Goal: Transaction & Acquisition: Purchase product/service

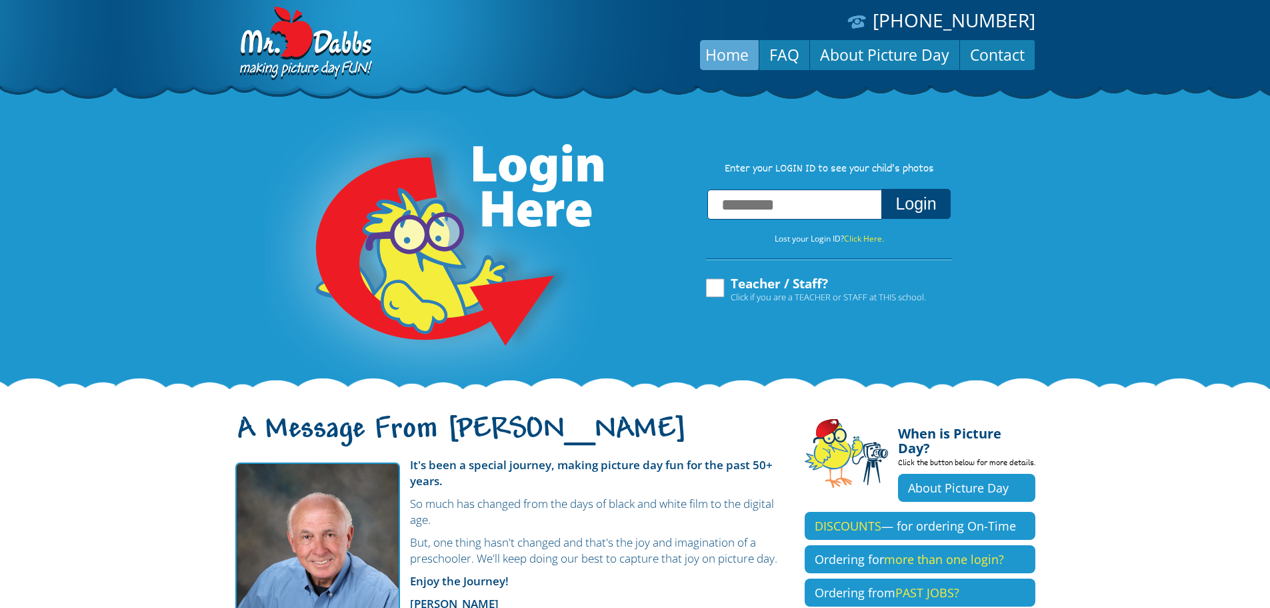
click at [794, 211] on input "text" at bounding box center [795, 204] width 175 height 30
type input "**********"
click at [882, 189] on button "Login" at bounding box center [916, 204] width 69 height 30
click at [914, 198] on button "Login" at bounding box center [916, 204] width 69 height 30
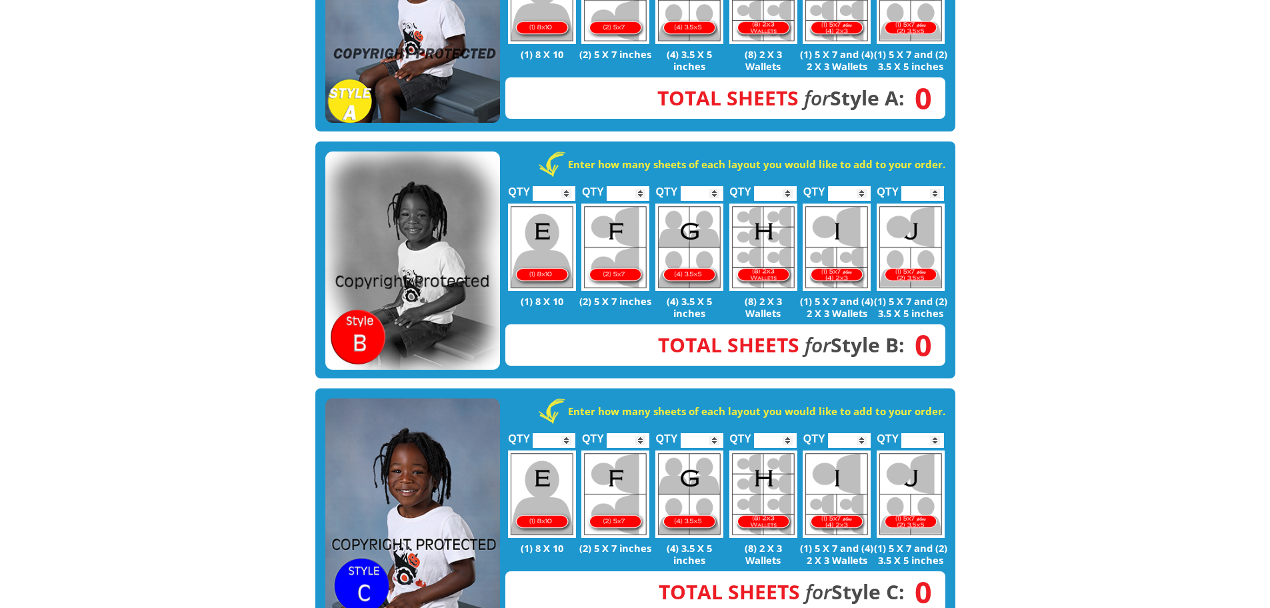
scroll to position [200, 0]
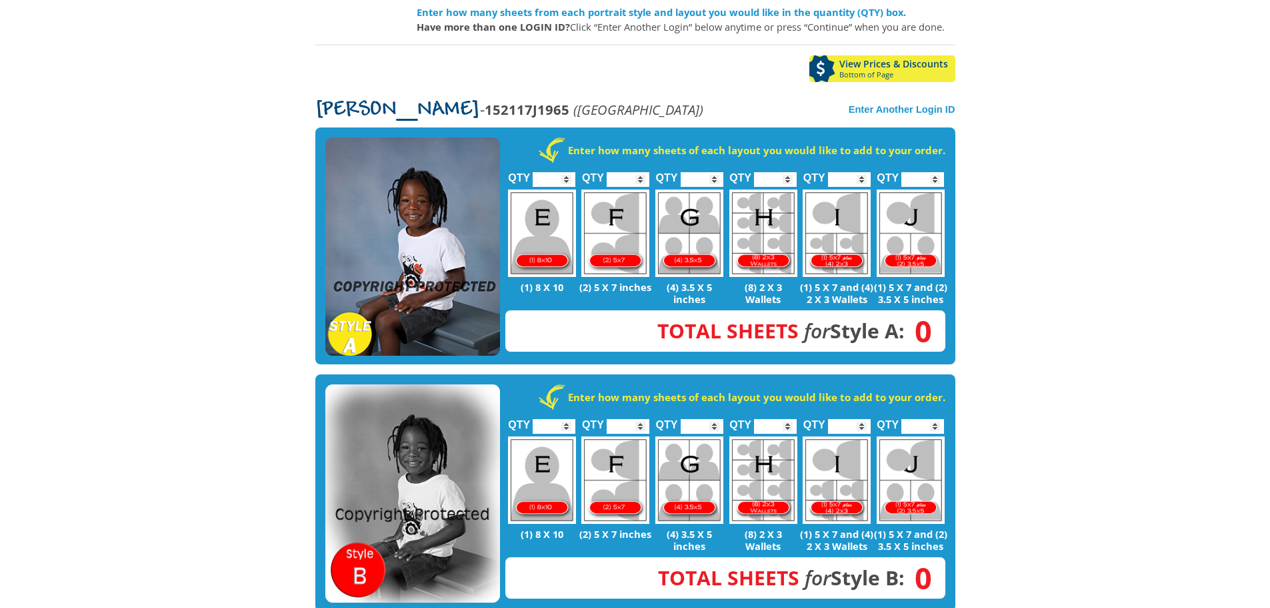
type input "*"
click at [642, 172] on input "*" at bounding box center [628, 179] width 43 height 15
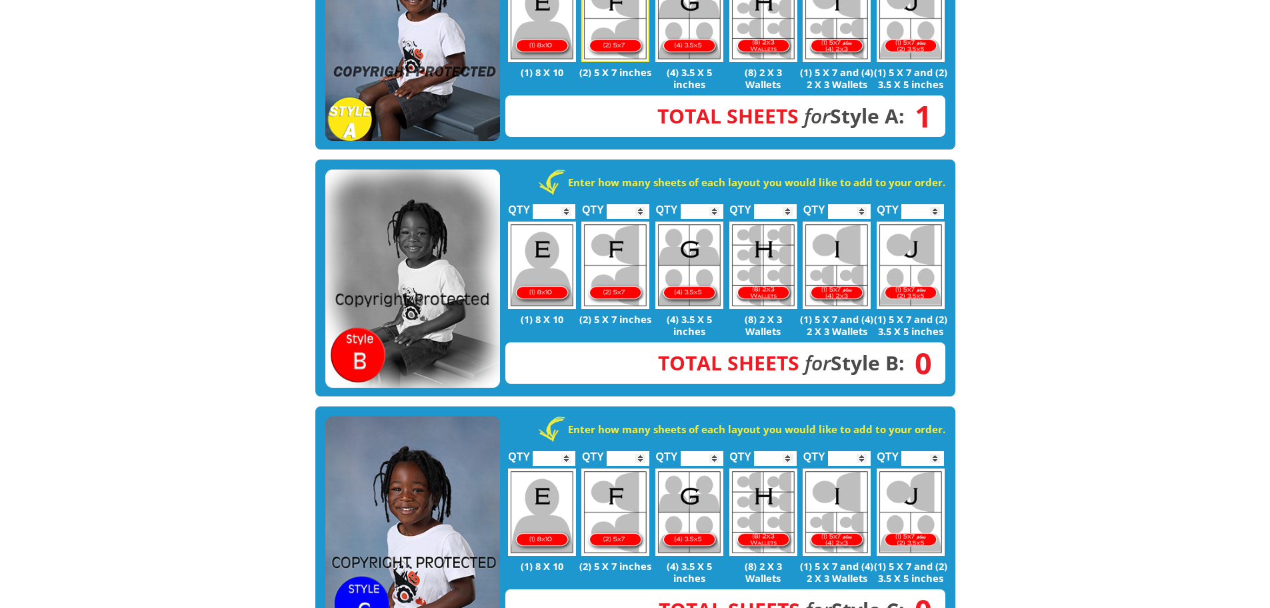
scroll to position [533, 0]
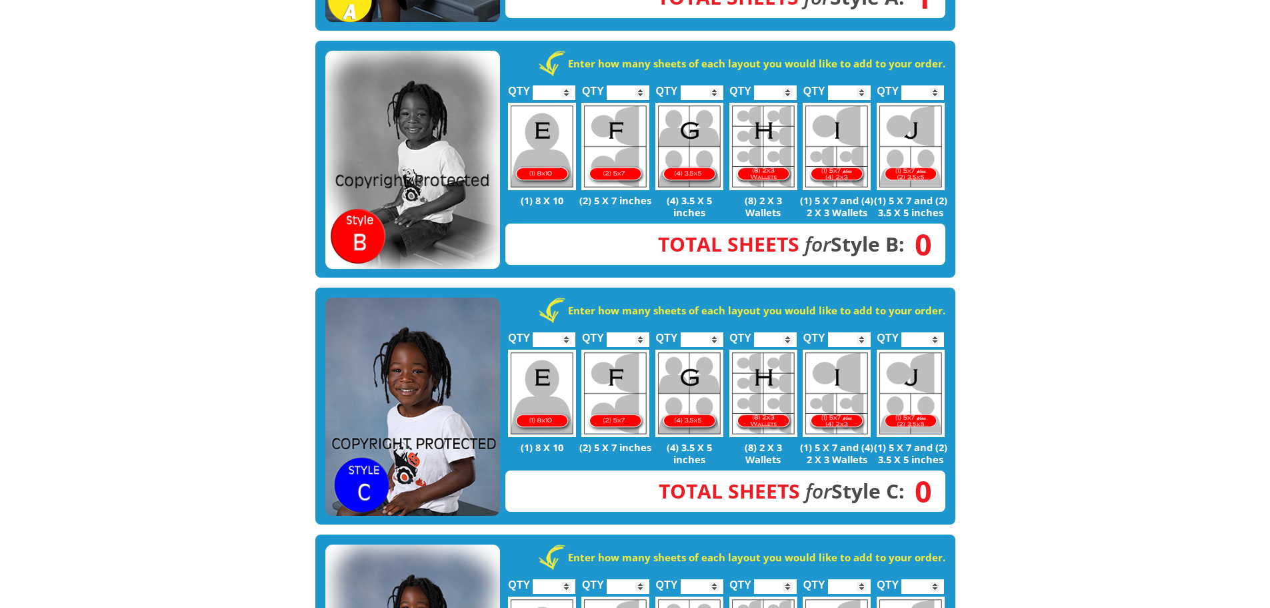
type input "*"
click at [716, 332] on input "*" at bounding box center [702, 339] width 43 height 15
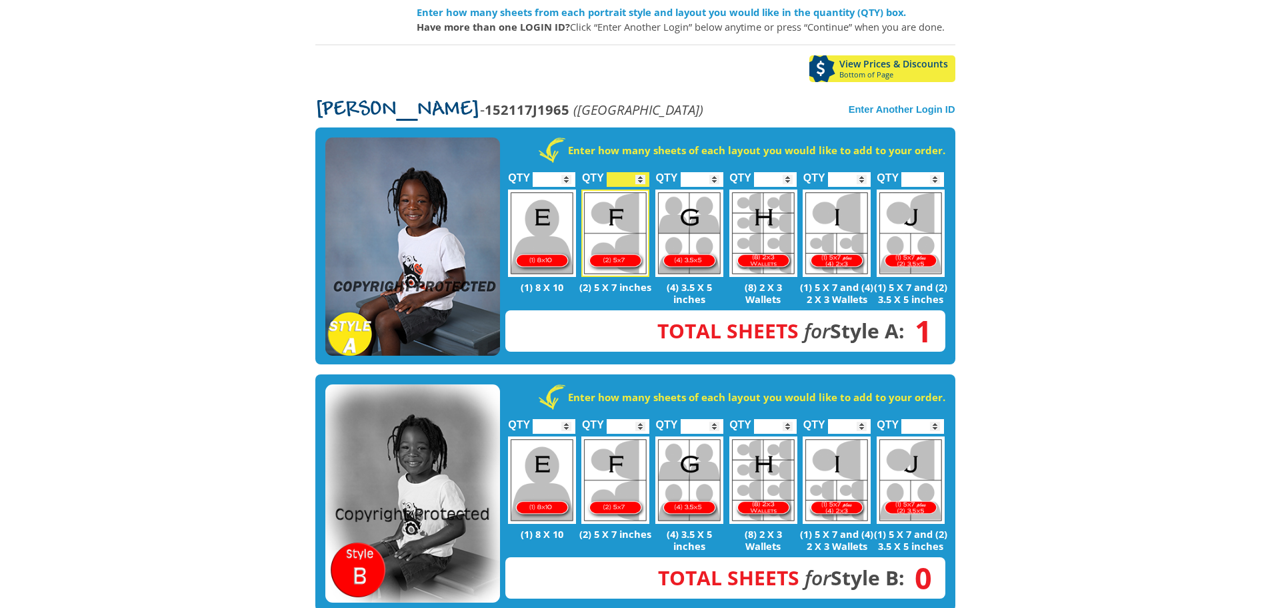
type input "*"
click at [641, 172] on input "*" at bounding box center [628, 179] width 43 height 15
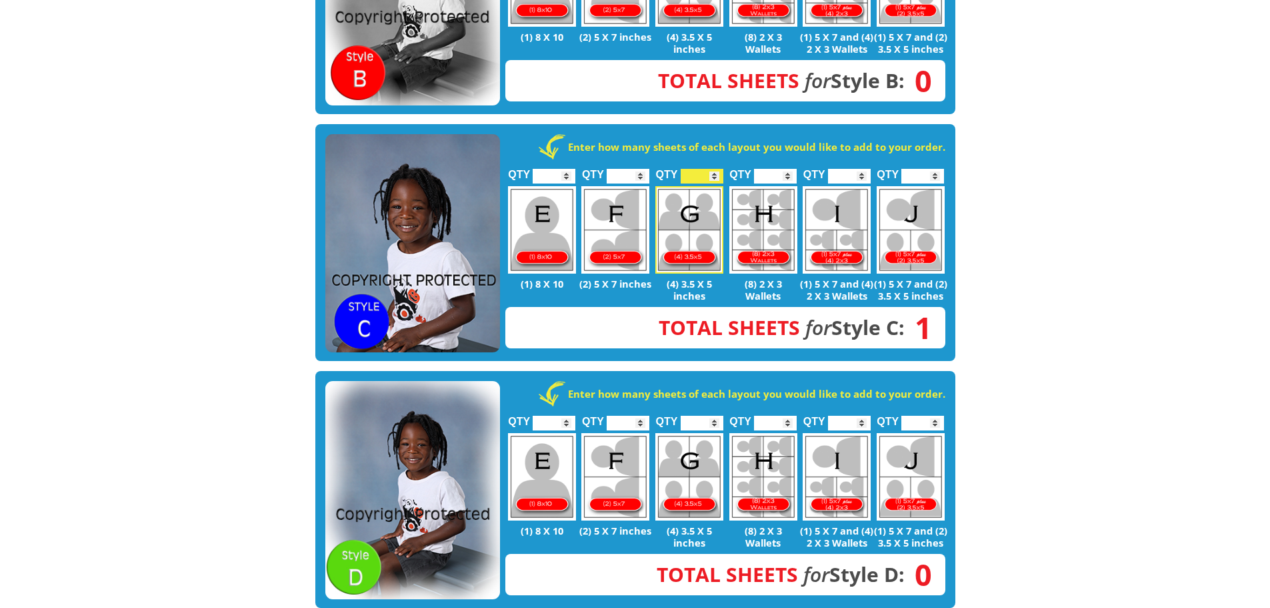
scroll to position [734, 0]
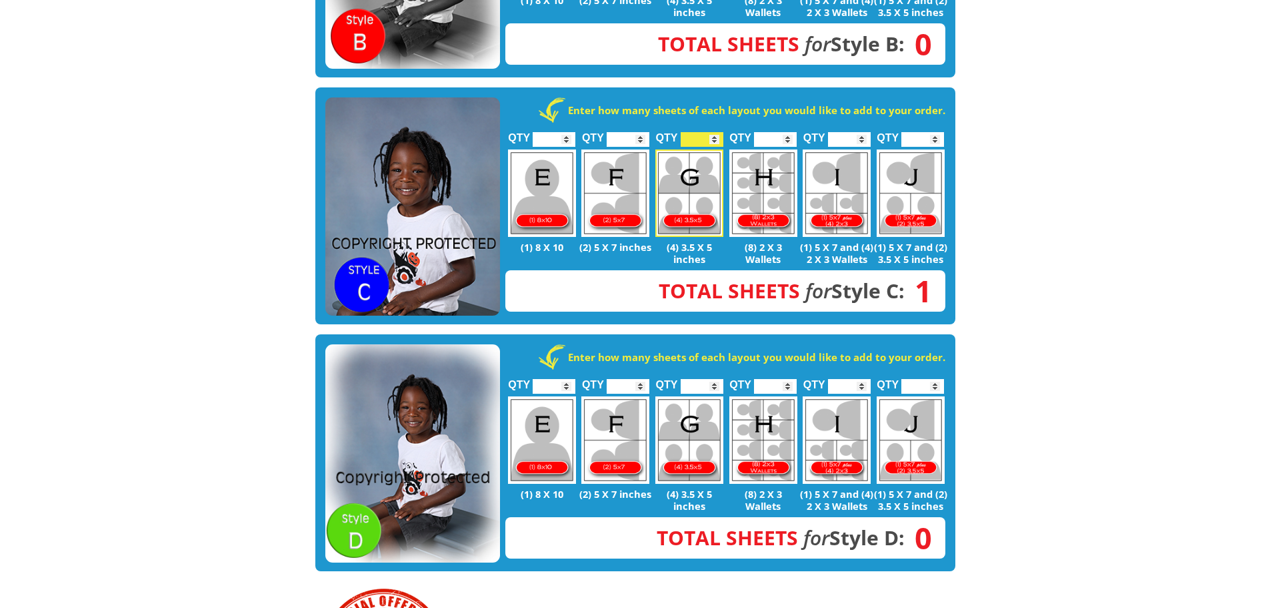
type input "*"
click at [642, 379] on input "*" at bounding box center [628, 386] width 43 height 15
click at [417, 418] on img at bounding box center [412, 453] width 175 height 219
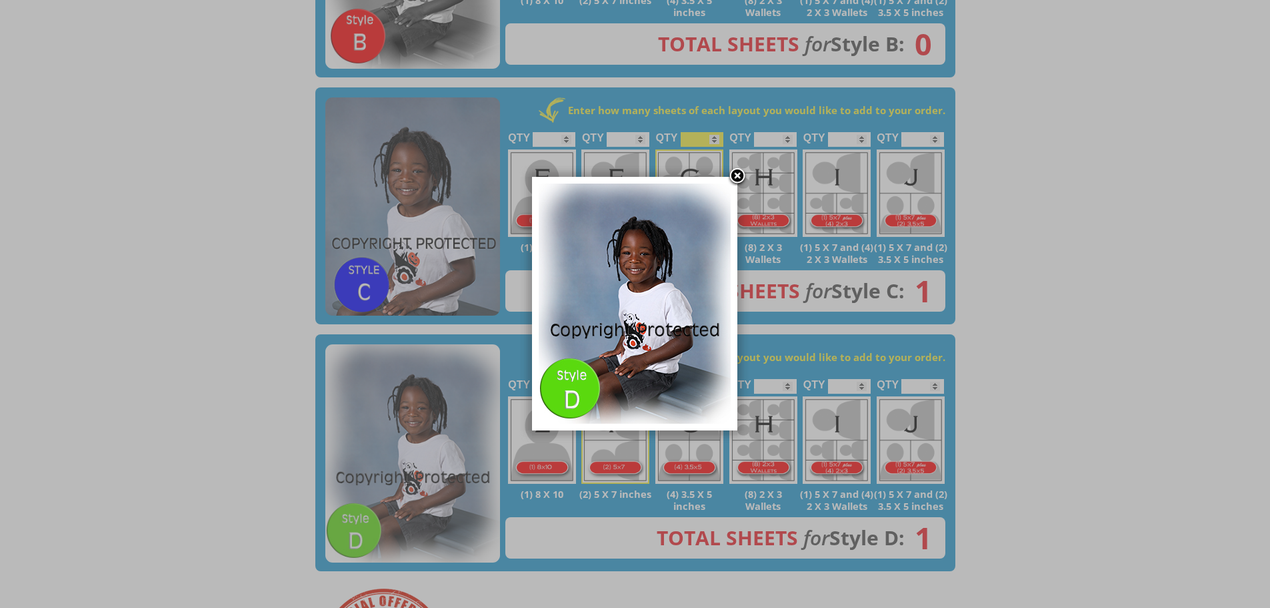
click at [739, 177] on link at bounding box center [738, 177] width 20 height 20
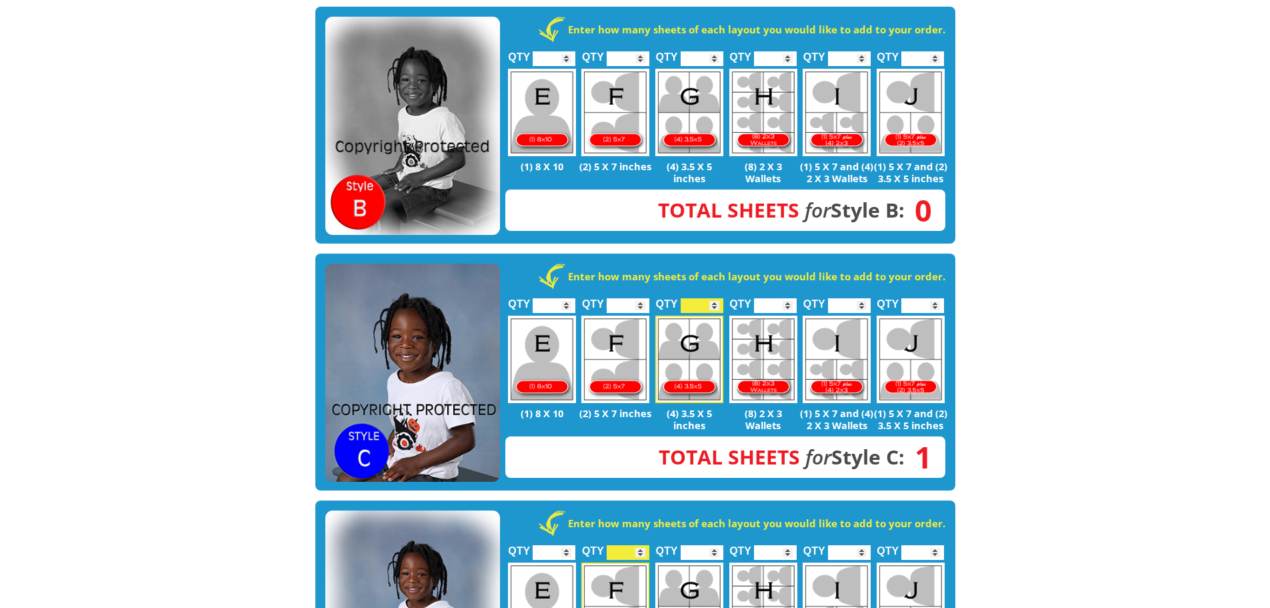
scroll to position [600, 0]
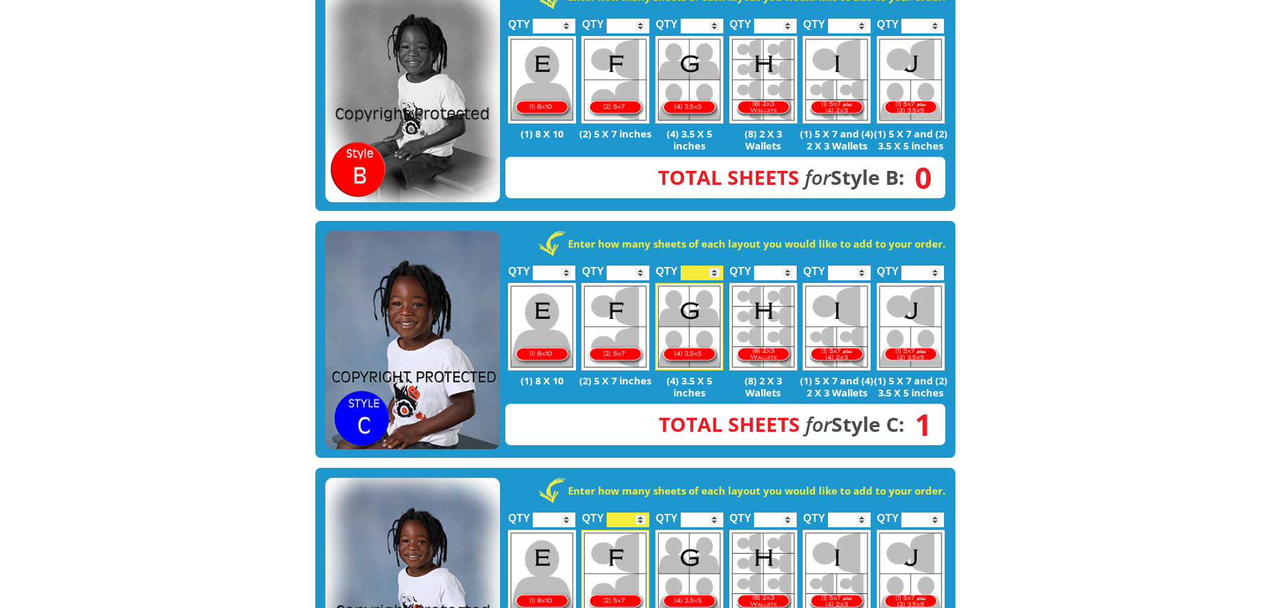
type input "*"
click at [788, 265] on input "*" at bounding box center [775, 272] width 43 height 15
type input "*"
click at [713, 265] on input "*" at bounding box center [702, 272] width 43 height 15
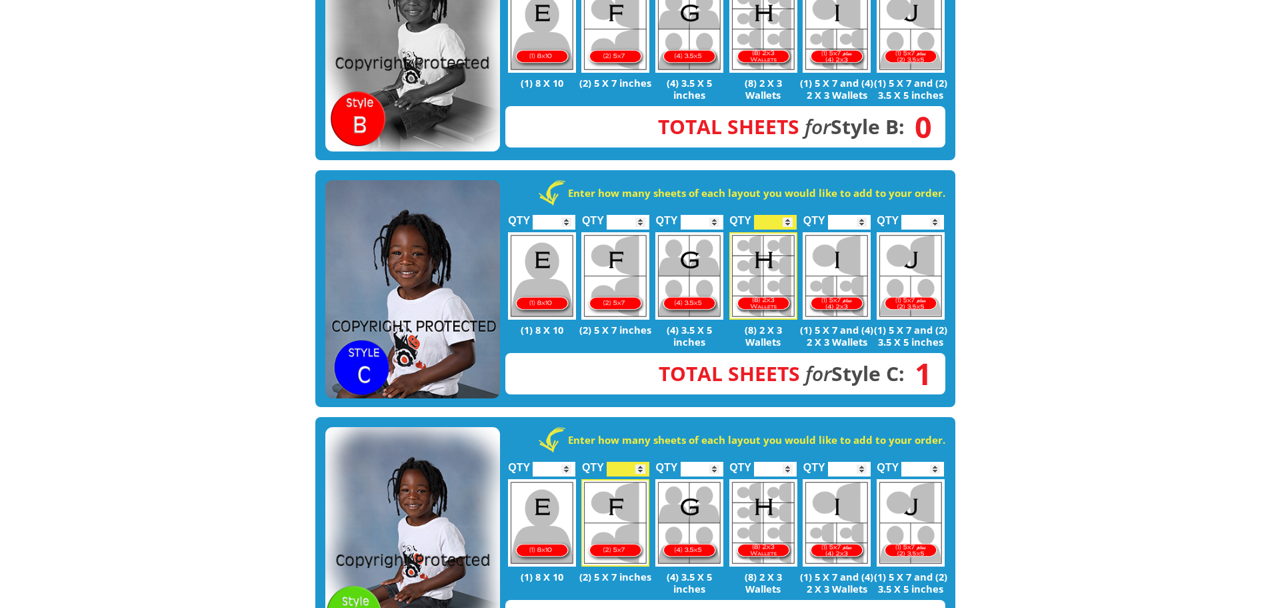
scroll to position [800, 0]
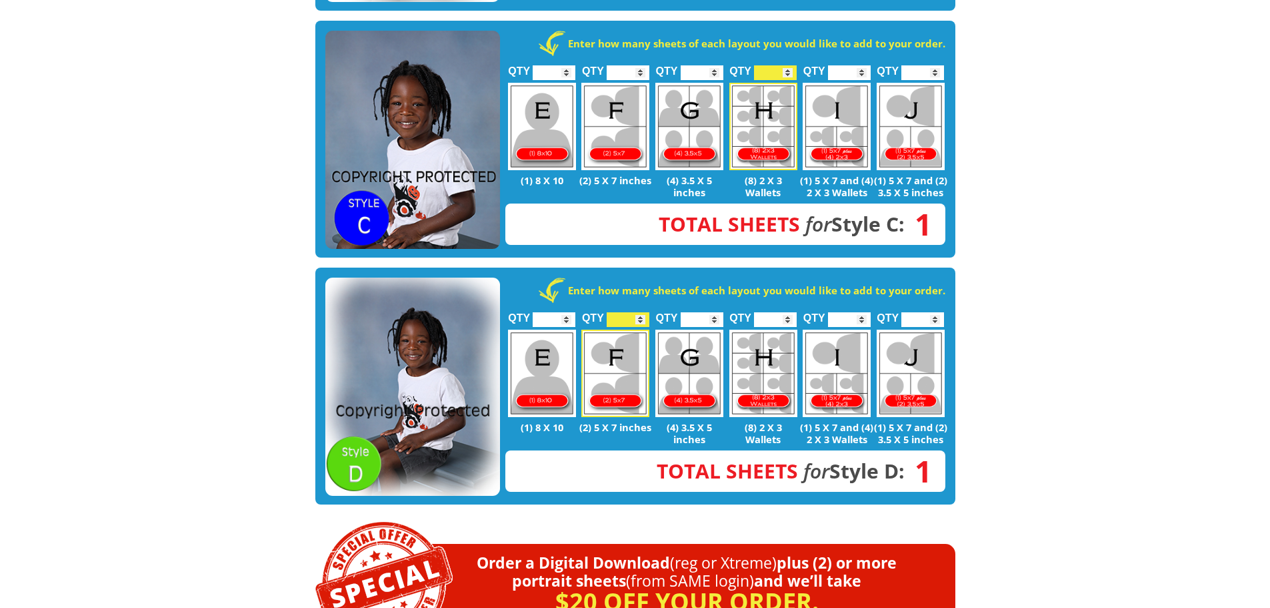
type input "*"
click at [641, 312] on input "*" at bounding box center [628, 319] width 43 height 15
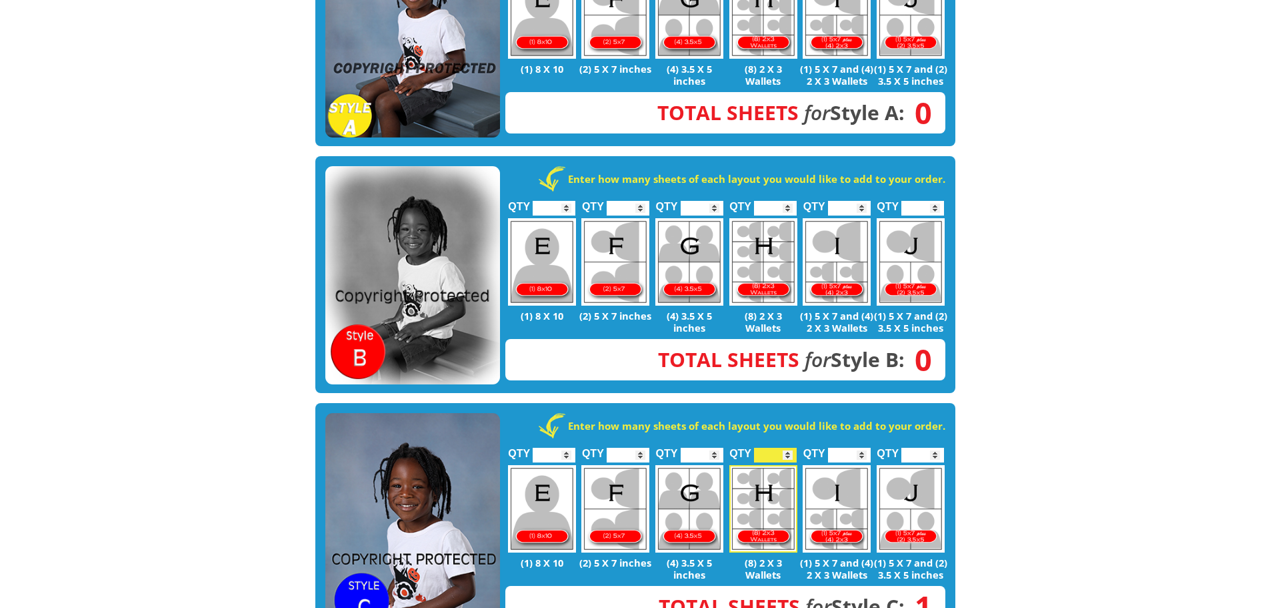
scroll to position [467, 0]
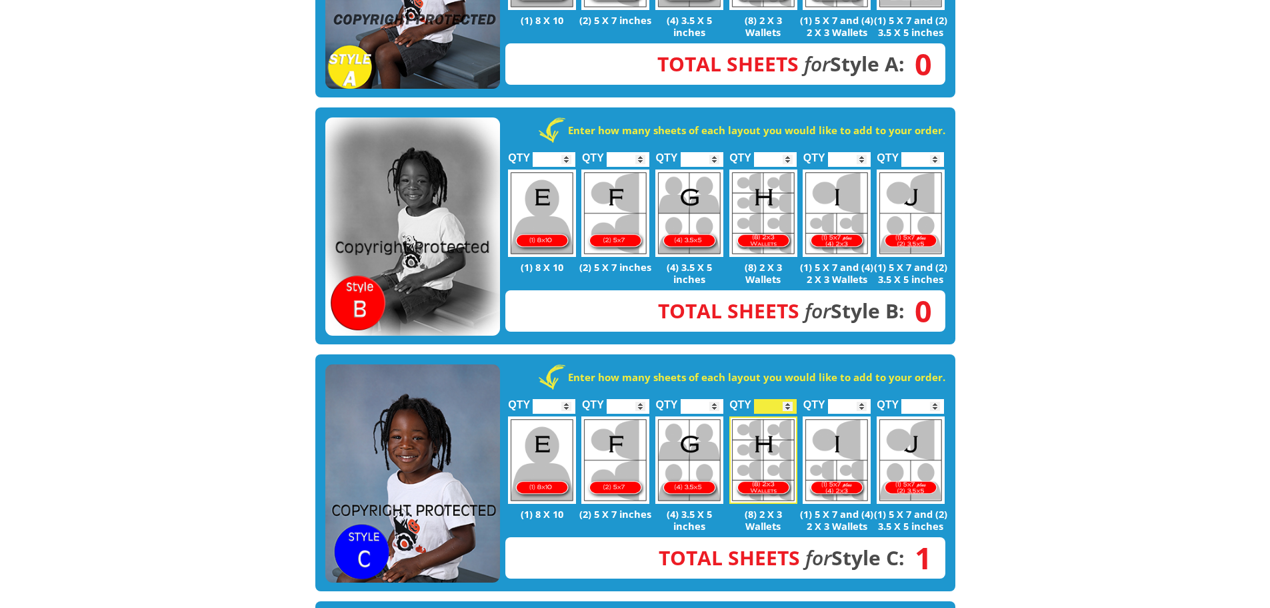
type input "*"
click at [791, 399] on input "*" at bounding box center [775, 406] width 43 height 15
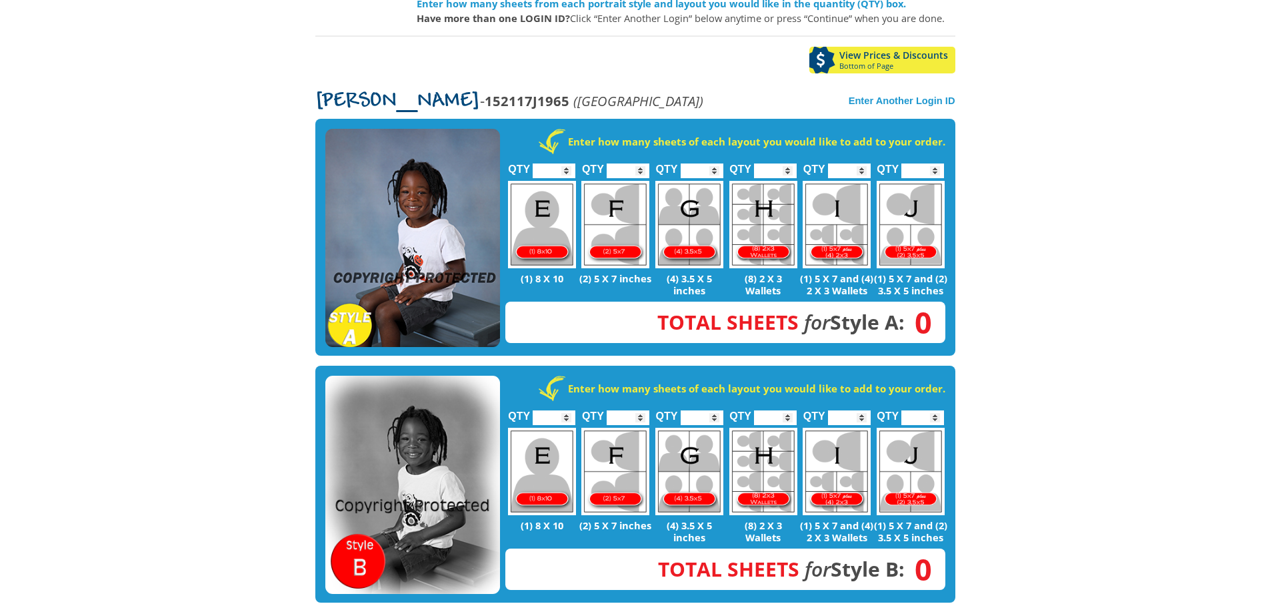
scroll to position [200, 0]
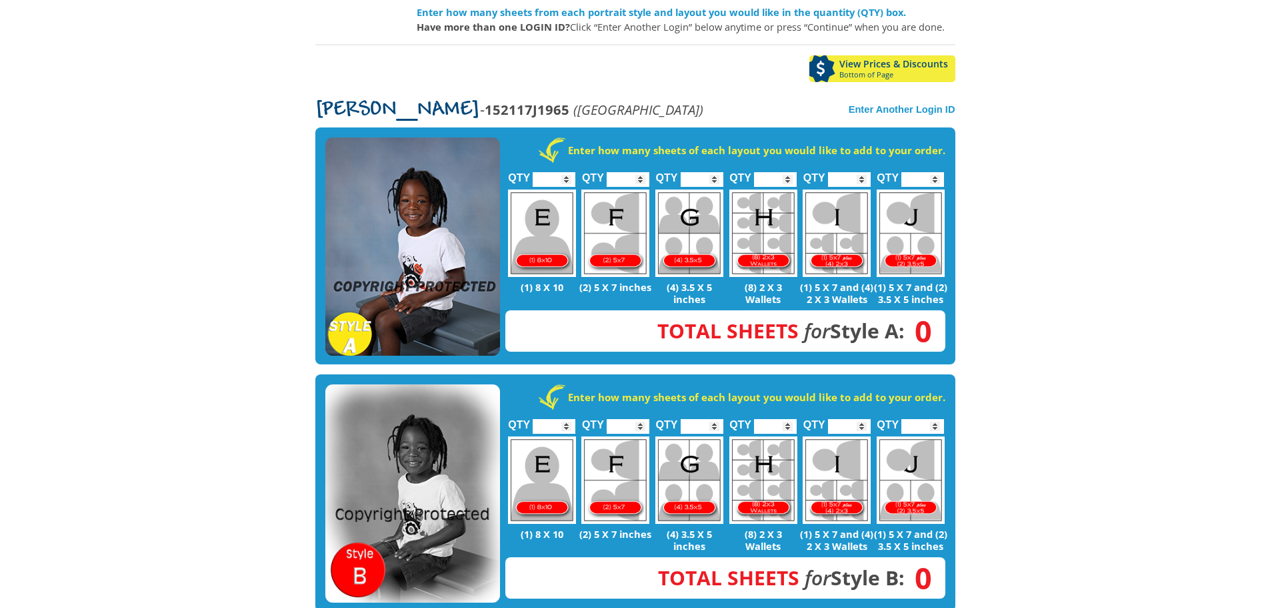
click at [794, 172] on input "*" at bounding box center [775, 179] width 43 height 15
click at [792, 172] on input "*" at bounding box center [775, 179] width 43 height 15
type input "*"
click at [789, 172] on input "*" at bounding box center [775, 179] width 43 height 15
click at [717, 172] on input "*" at bounding box center [702, 179] width 43 height 15
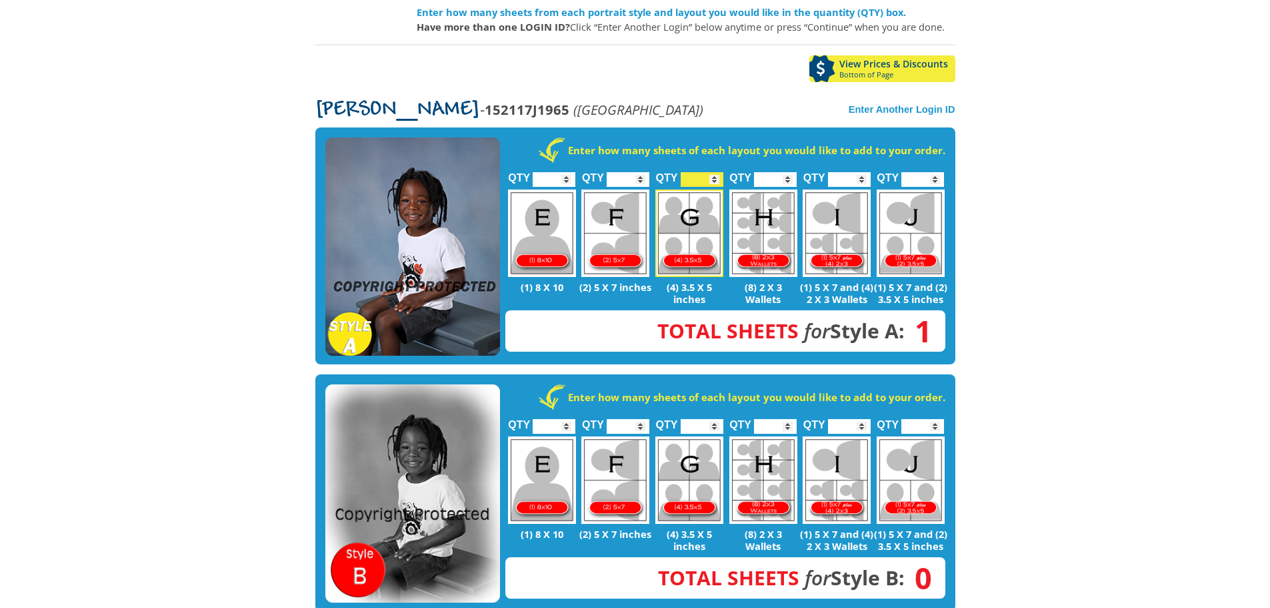
type input "*"
click at [714, 172] on input "*" at bounding box center [702, 179] width 43 height 15
type input "*"
click at [791, 172] on input "*" at bounding box center [775, 179] width 43 height 15
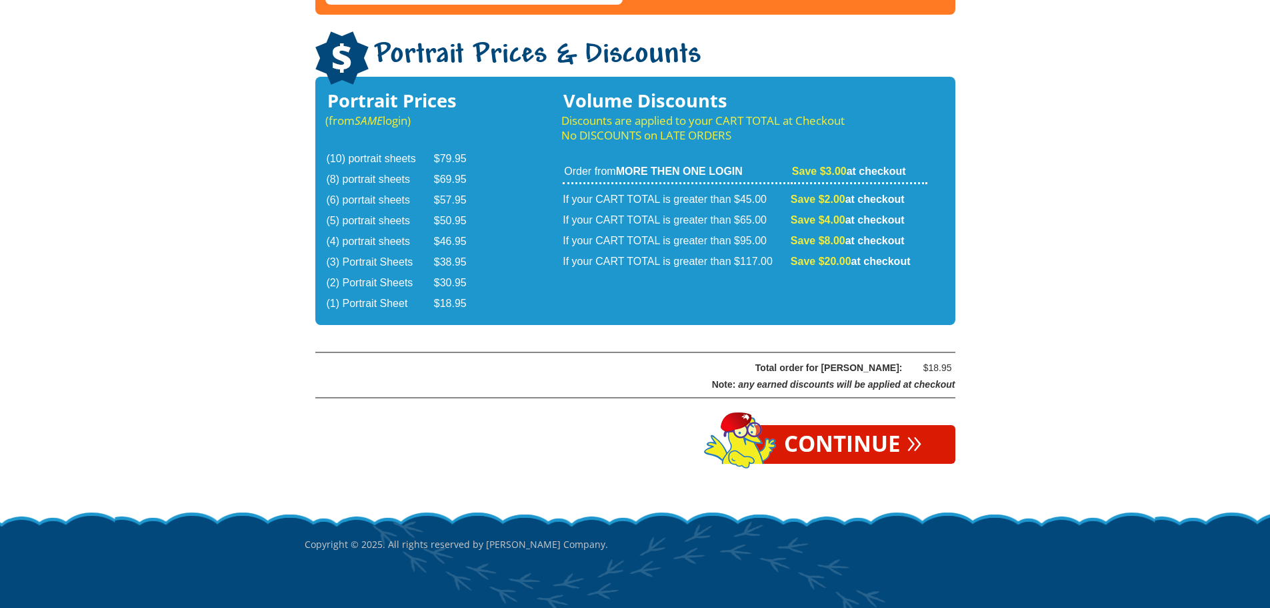
scroll to position [2177, 0]
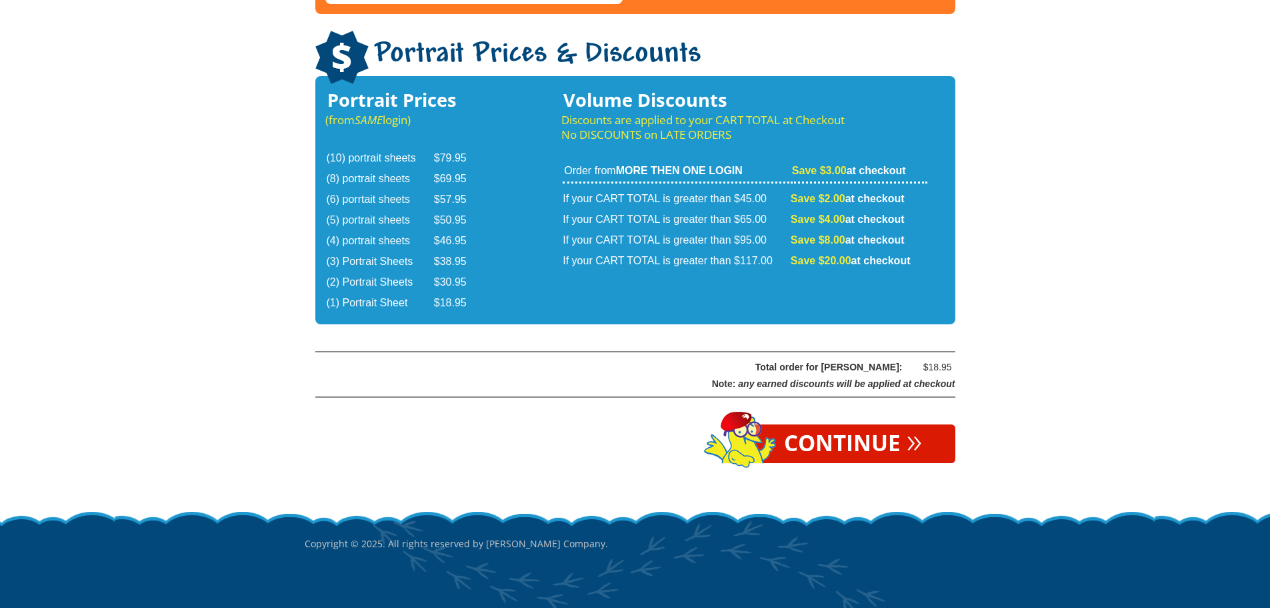
click at [894, 424] on link "Continue »" at bounding box center [853, 443] width 205 height 39
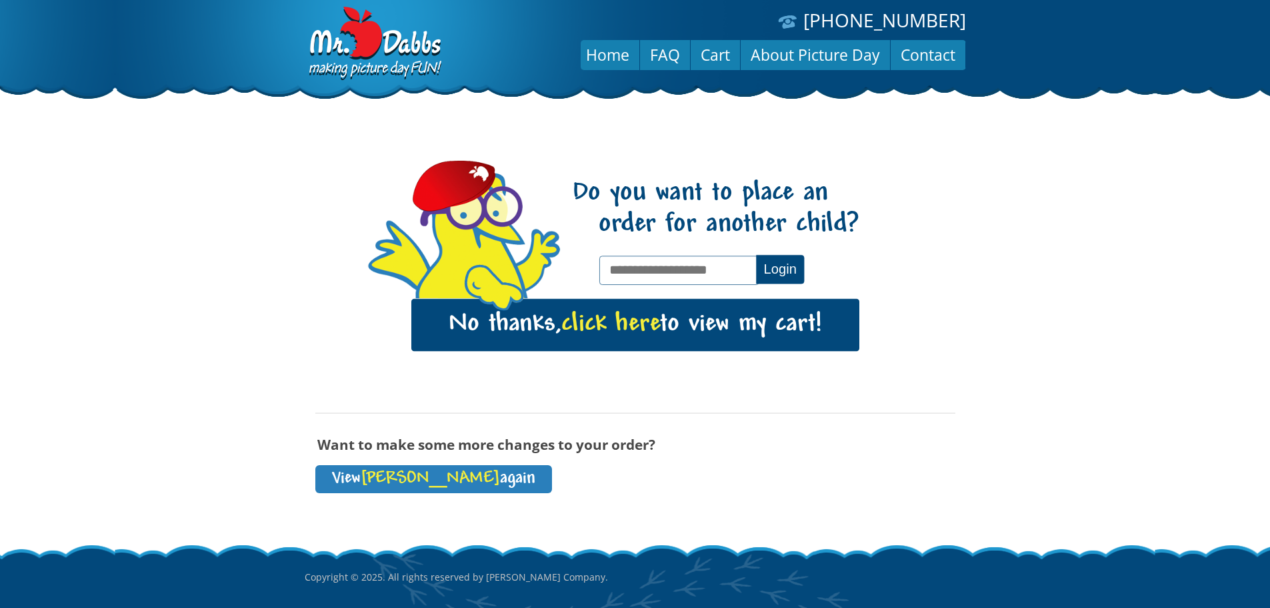
click at [638, 331] on span "click here" at bounding box center [611, 324] width 99 height 27
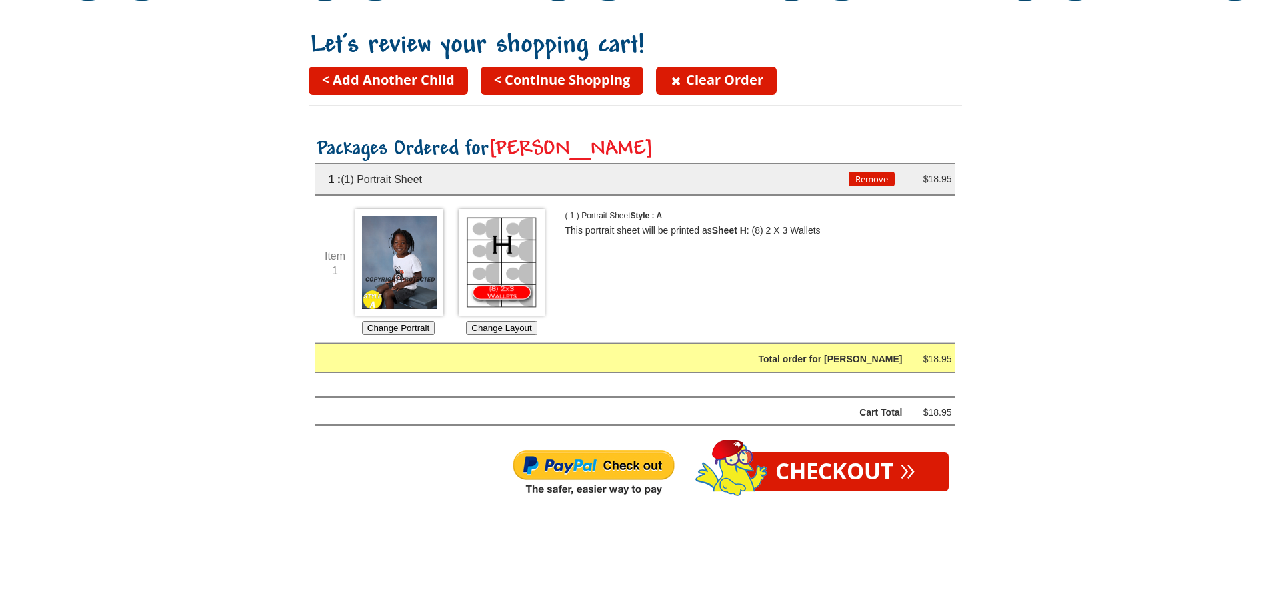
scroll to position [67, 0]
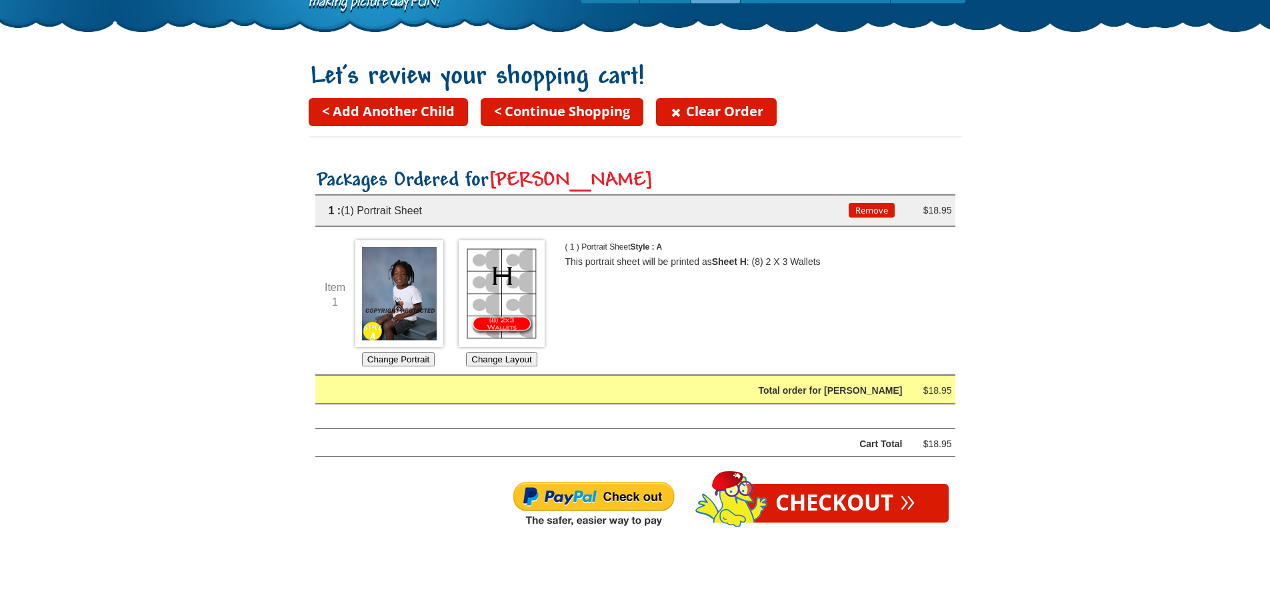
click at [892, 496] on link "Checkout »" at bounding box center [845, 502] width 207 height 39
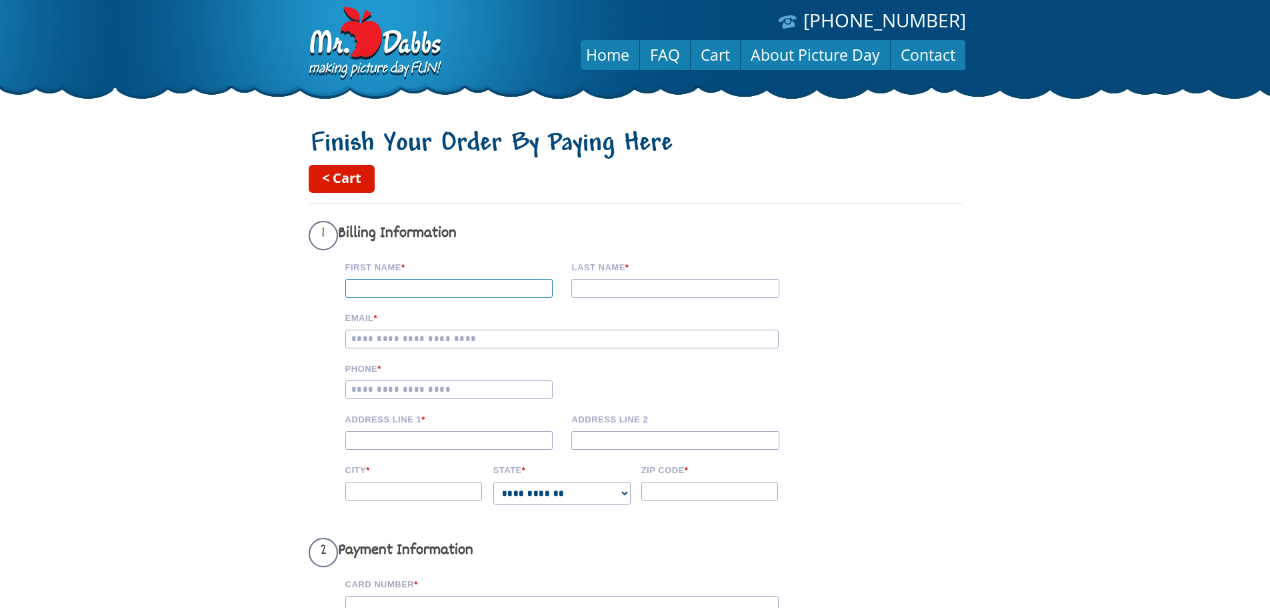
click at [473, 281] on input "First Name *" at bounding box center [449, 288] width 208 height 19
type input "******"
type input "**********"
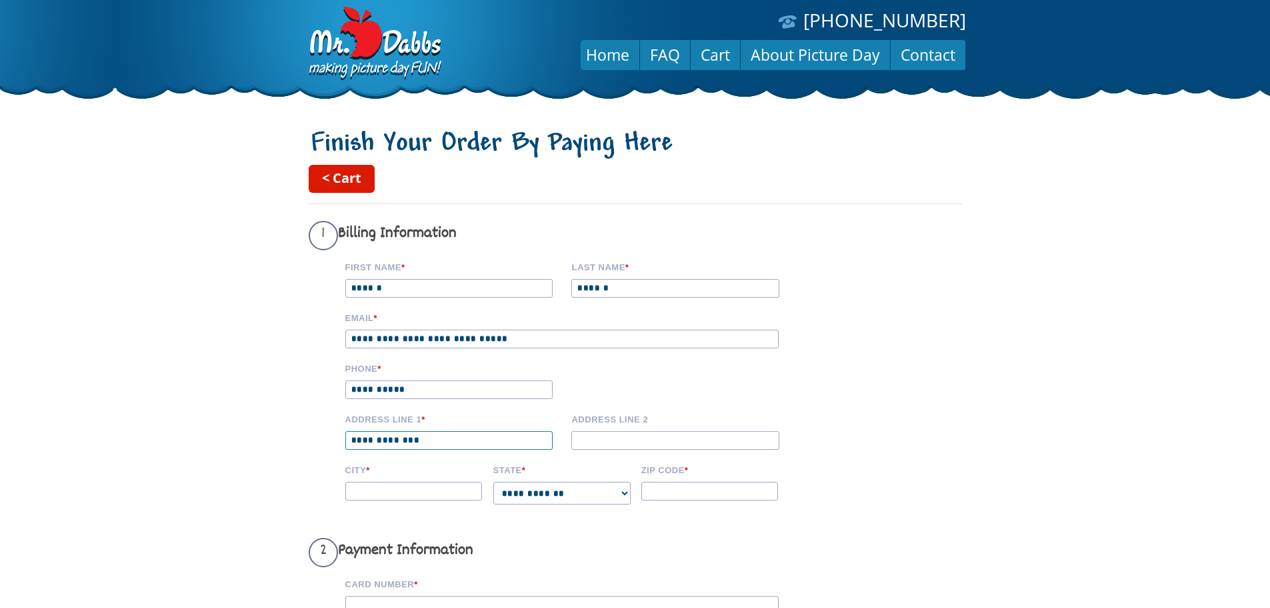
type input "**********"
click at [411, 500] on input "City *" at bounding box center [413, 490] width 137 height 19
type input "**********"
select select "**"
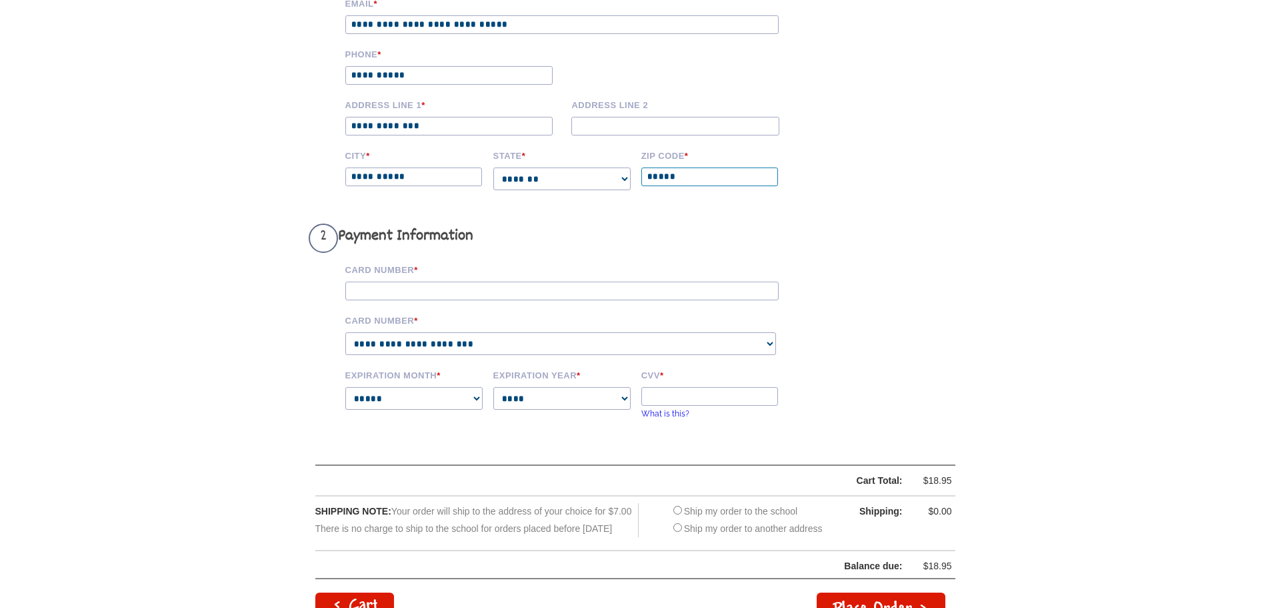
scroll to position [333, 0]
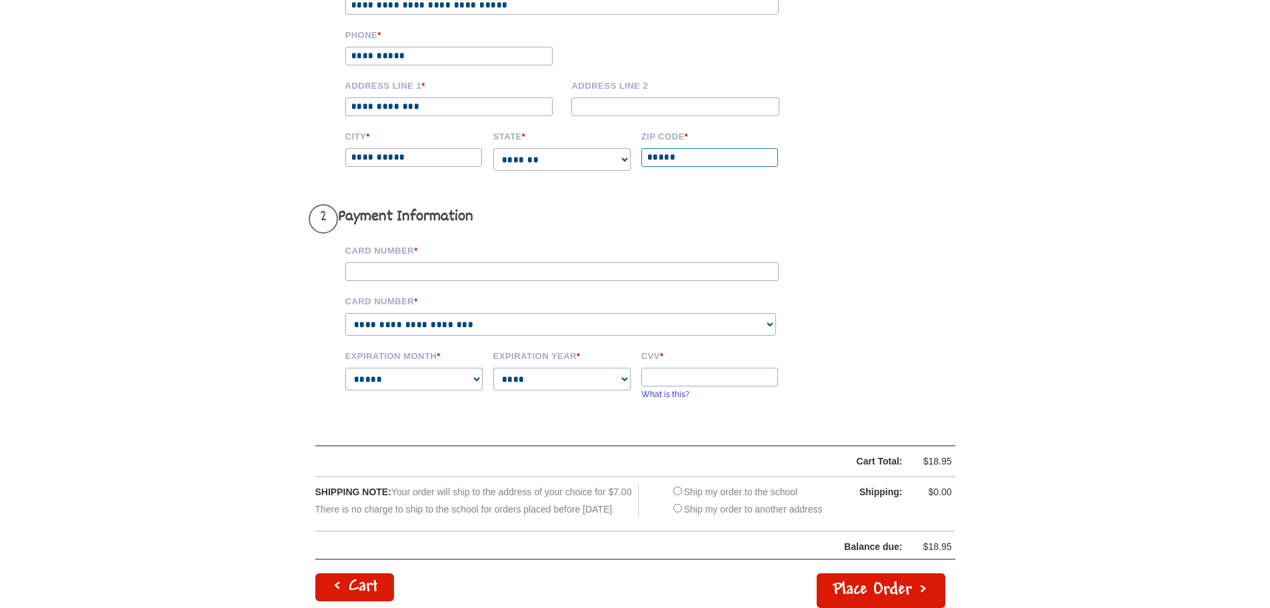
type input "*****"
click at [434, 281] on input "Card Number *" at bounding box center [561, 271] width 433 height 19
type input "**********"
select select "****"
select select "**"
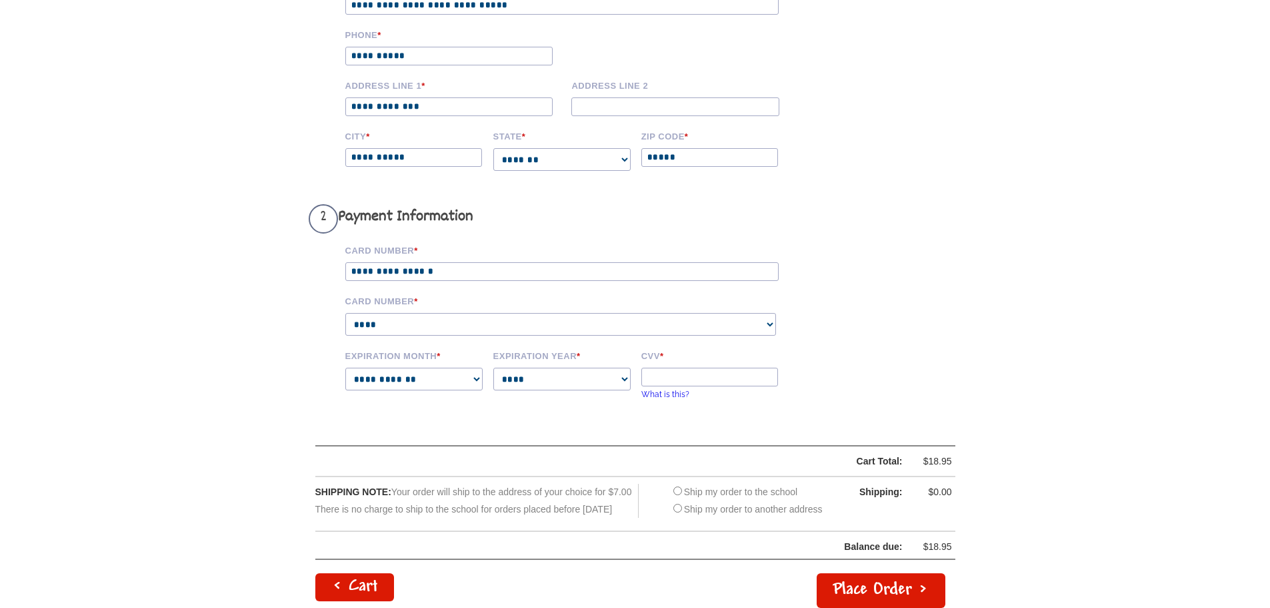
select select "****"
click at [672, 386] on input "CVV *" at bounding box center [710, 376] width 137 height 19
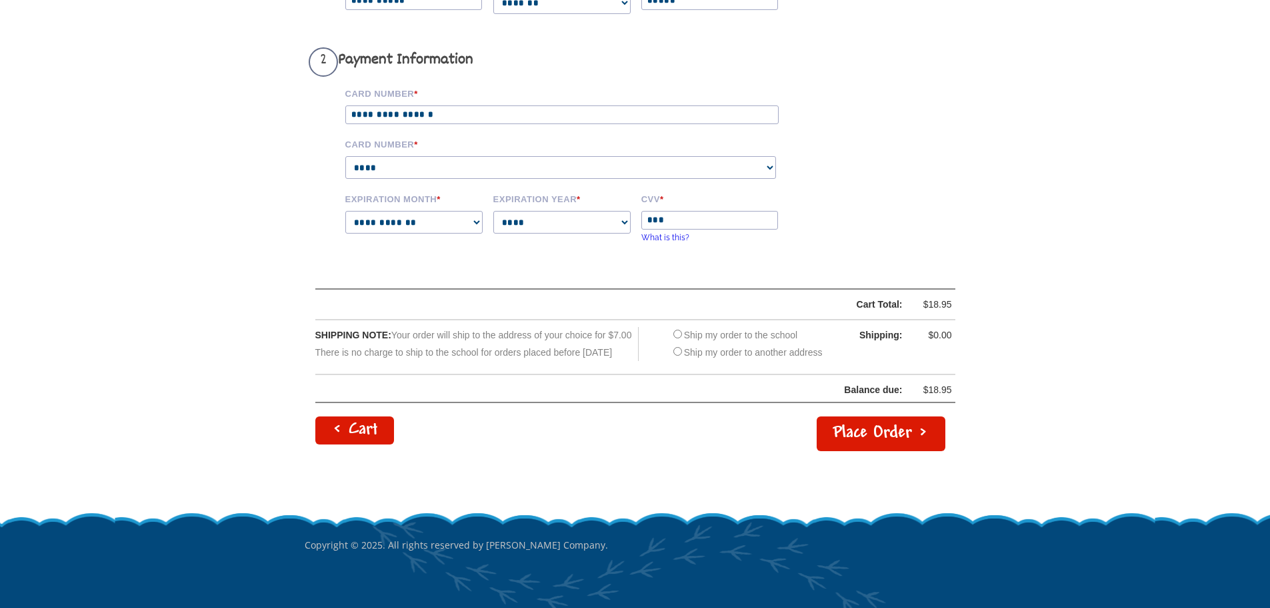
scroll to position [467, 0]
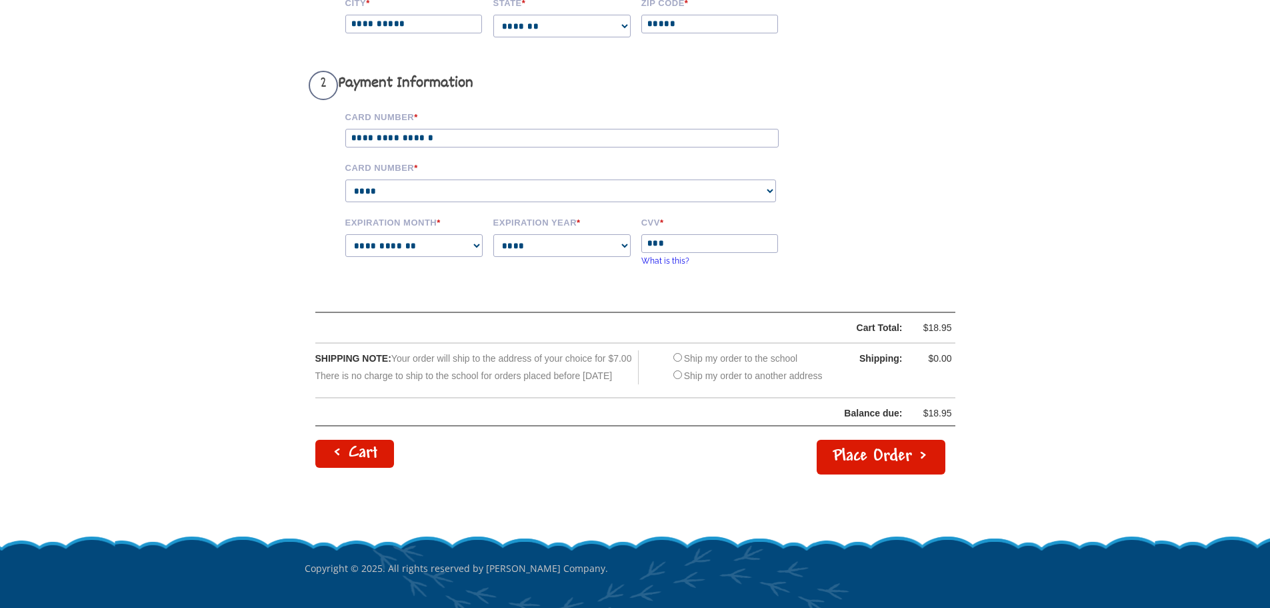
type input "***"
click at [869, 471] on button "Place Order >" at bounding box center [881, 456] width 129 height 35
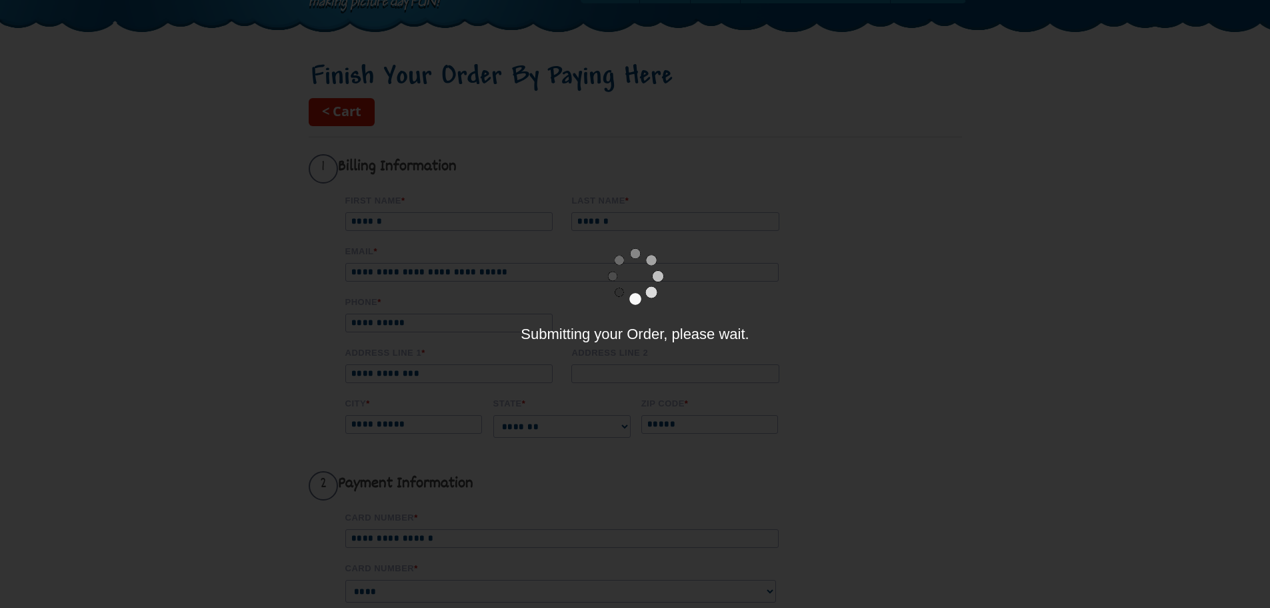
scroll to position [0, 0]
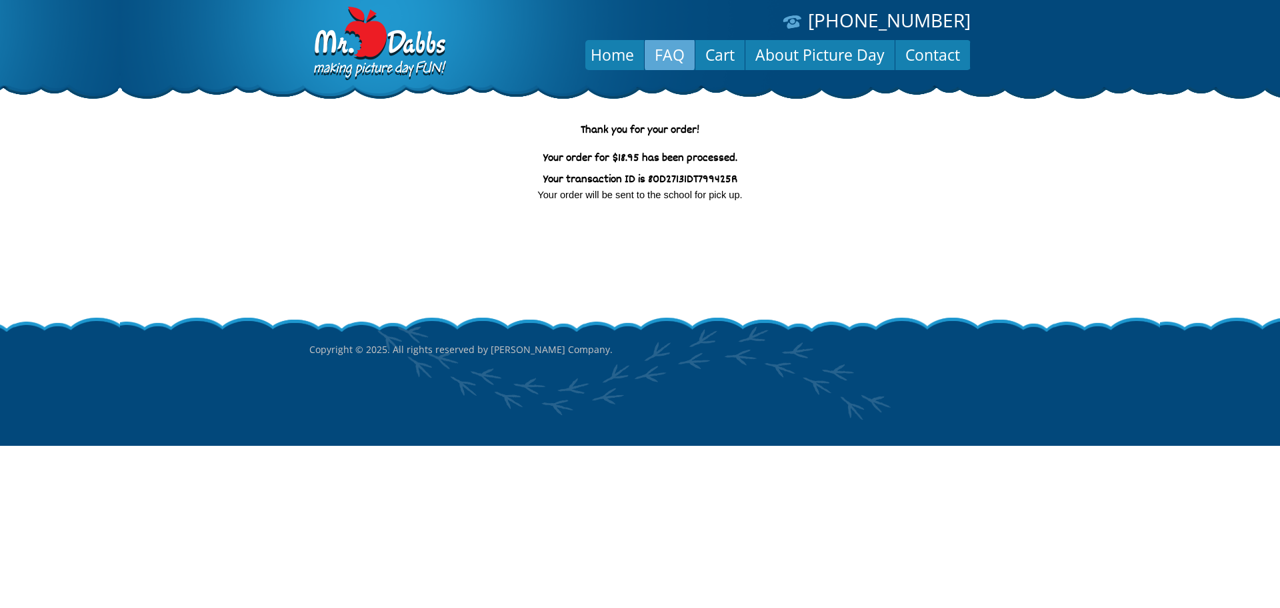
click at [672, 46] on link "FAQ" at bounding box center [670, 55] width 50 height 32
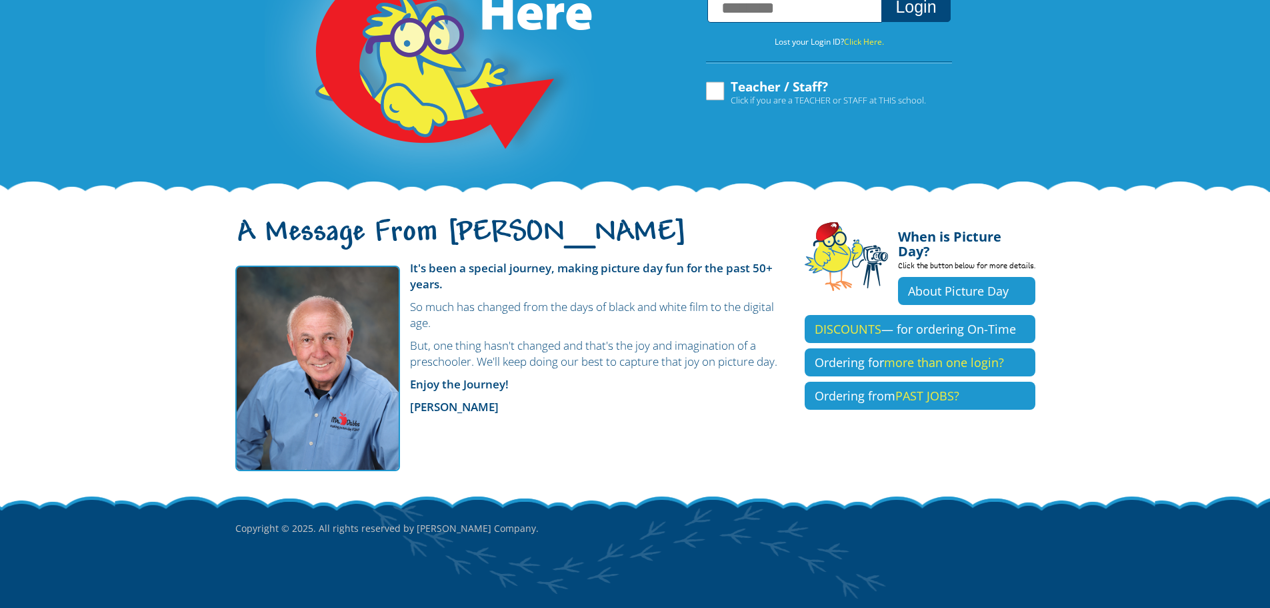
scroll to position [213, 0]
